Goal: Information Seeking & Learning: Learn about a topic

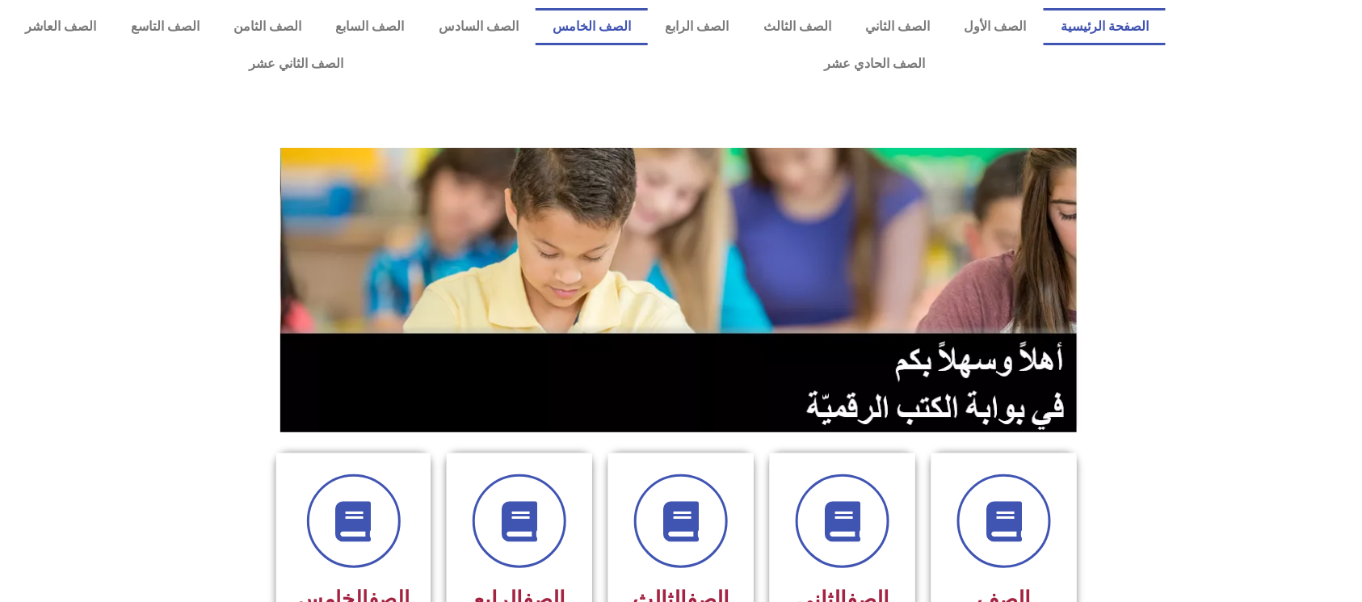
click at [648, 16] on link "الصف الخامس" at bounding box center [591, 26] width 112 height 37
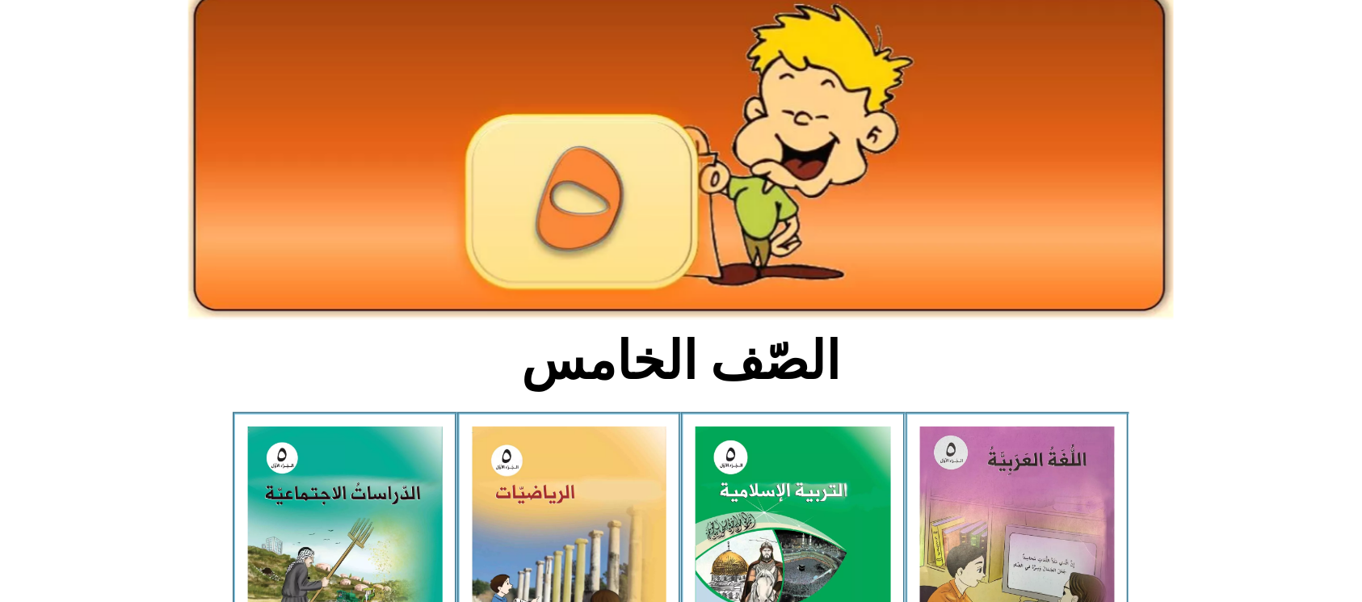
scroll to position [215, 0]
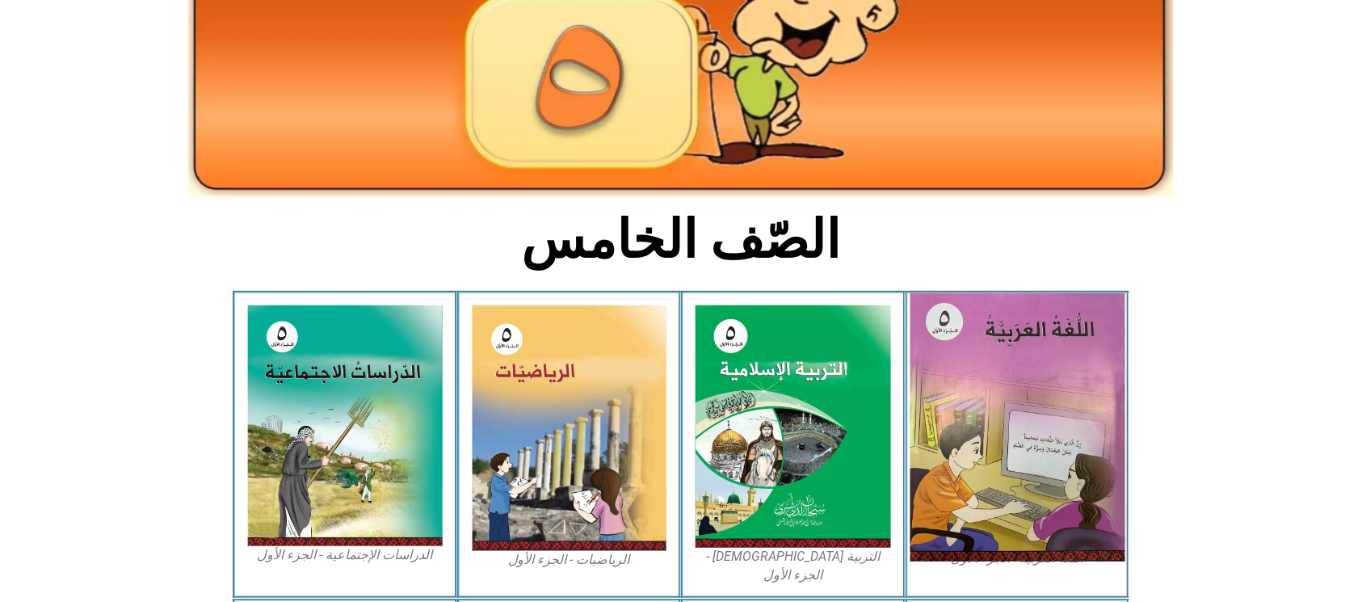
click at [1016, 456] on img at bounding box center [1016, 427] width 215 height 268
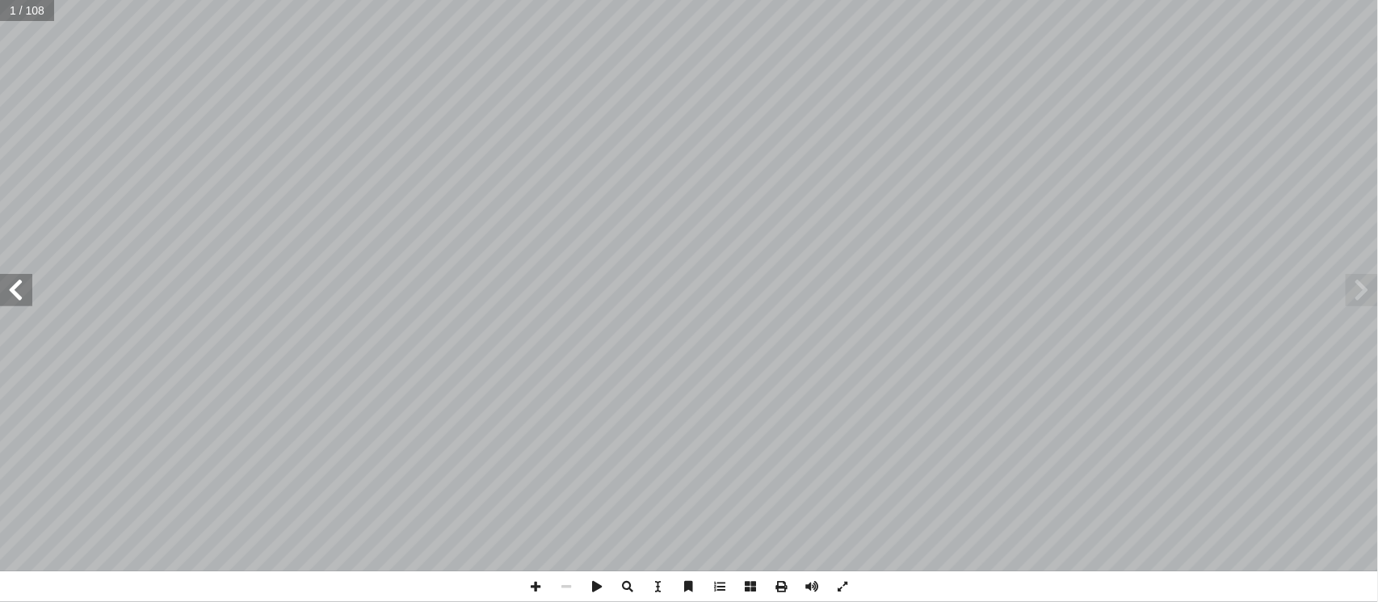
click at [18, 294] on span at bounding box center [16, 290] width 32 height 32
click at [8, 298] on span at bounding box center [16, 290] width 32 height 32
click at [7, 299] on span at bounding box center [16, 290] width 32 height 32
click at [23, 296] on span at bounding box center [16, 290] width 32 height 32
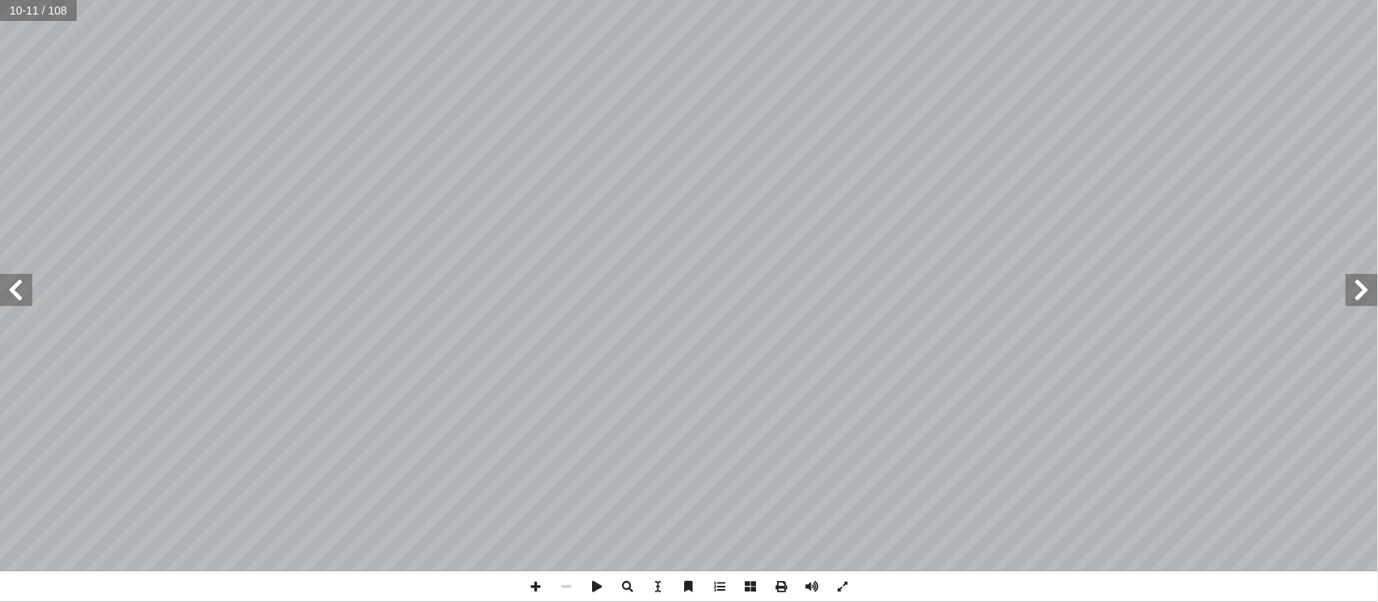
click at [1365, 279] on span at bounding box center [1362, 290] width 32 height 32
